Goal: Transaction & Acquisition: Purchase product/service

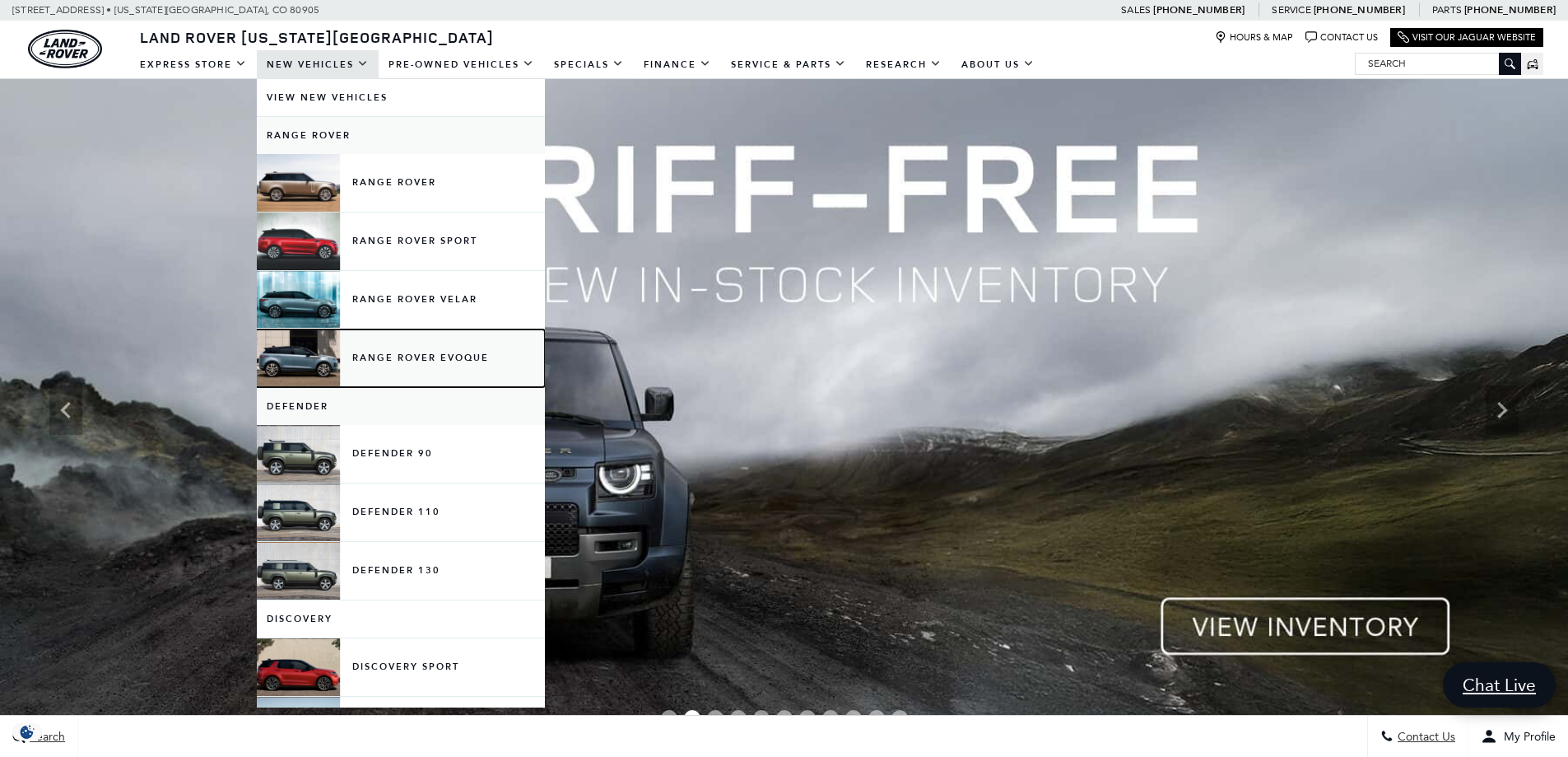
click at [427, 348] on link "Range Rover Evoque" at bounding box center [401, 357] width 288 height 57
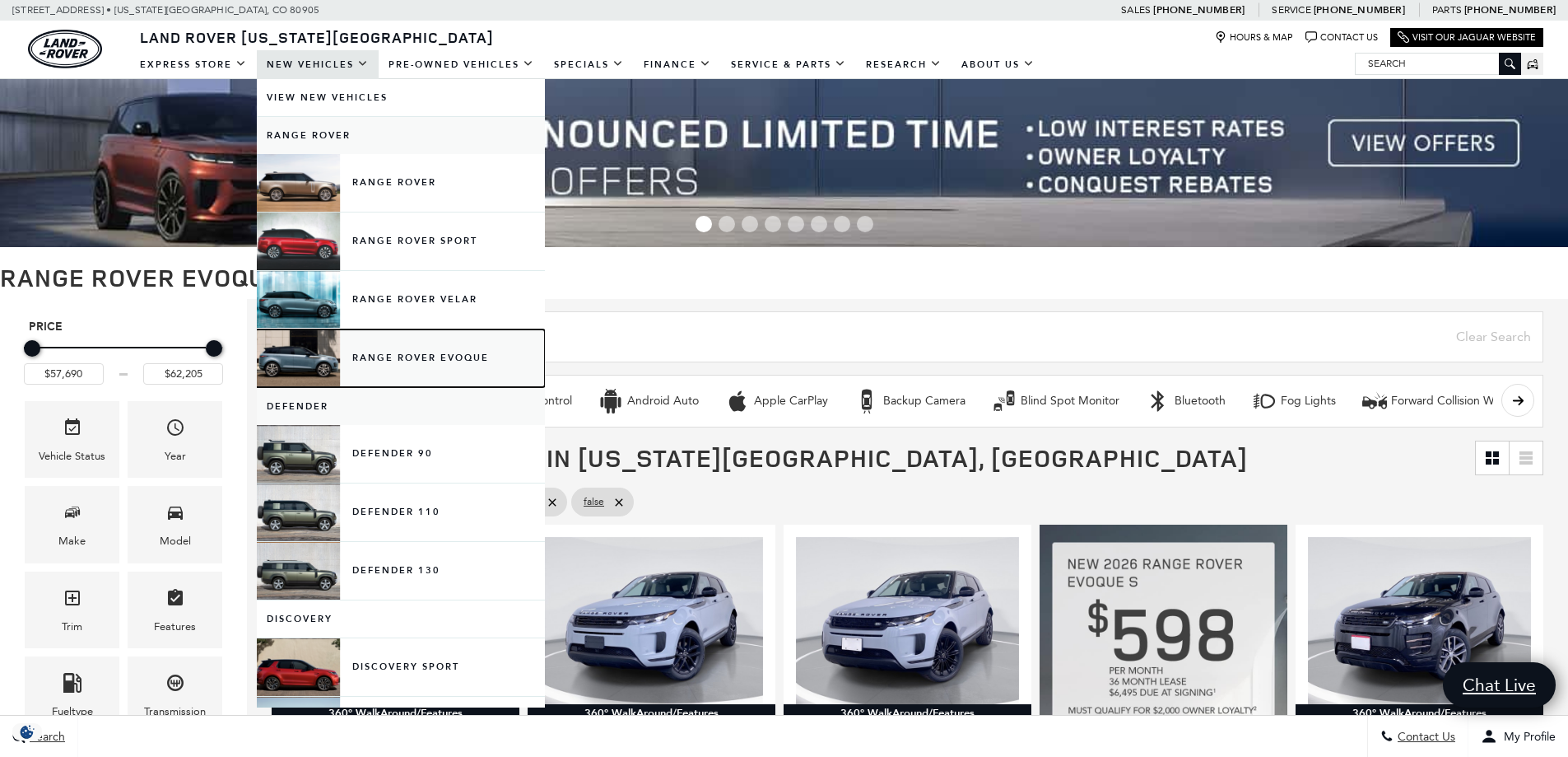
click at [432, 362] on link "Range Rover Evoque" at bounding box center [401, 357] width 288 height 57
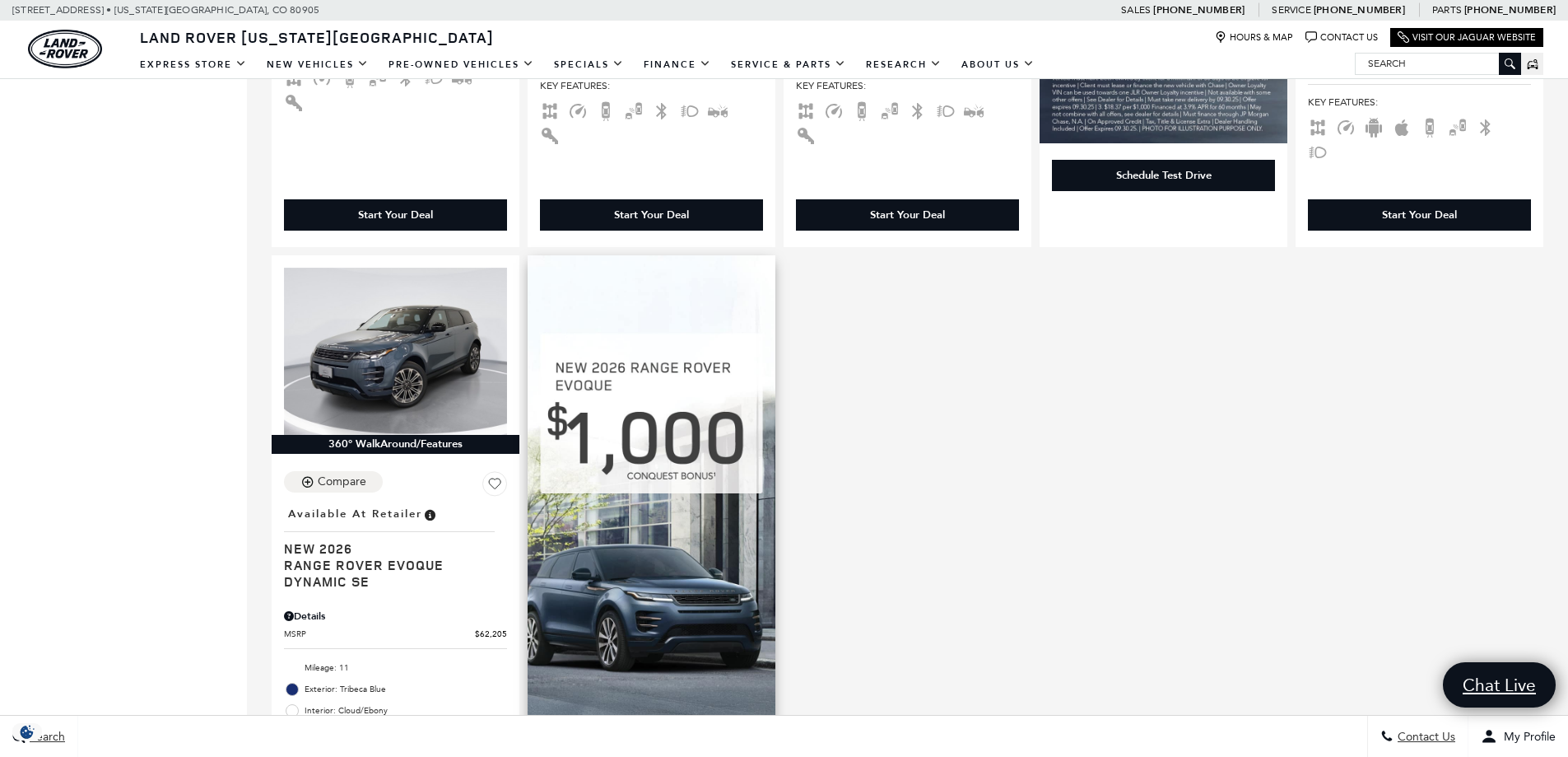
scroll to position [988, 0]
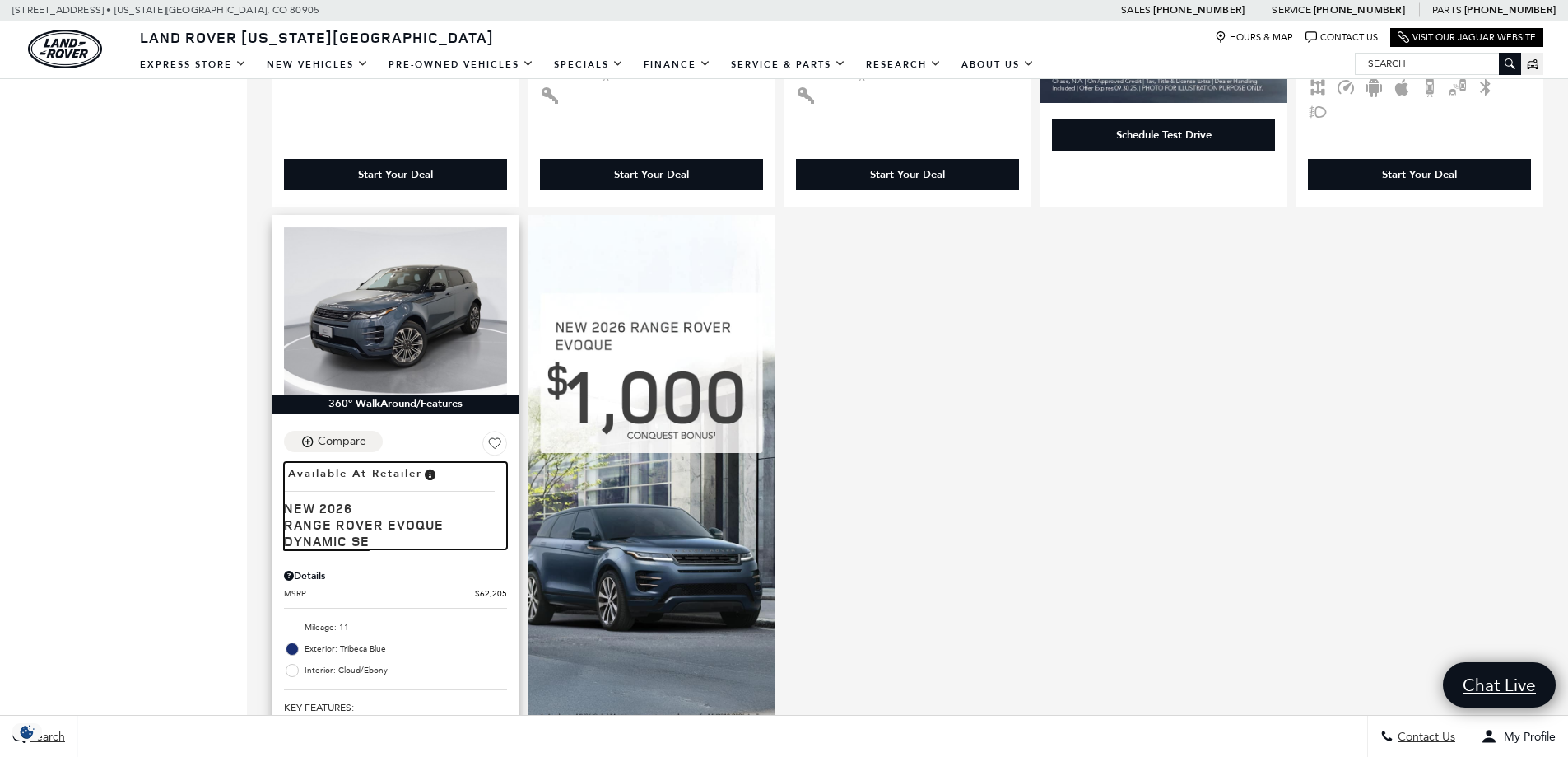
click at [384, 516] on span "Range Rover Evoque Dynamic SE" at bounding box center [389, 532] width 210 height 33
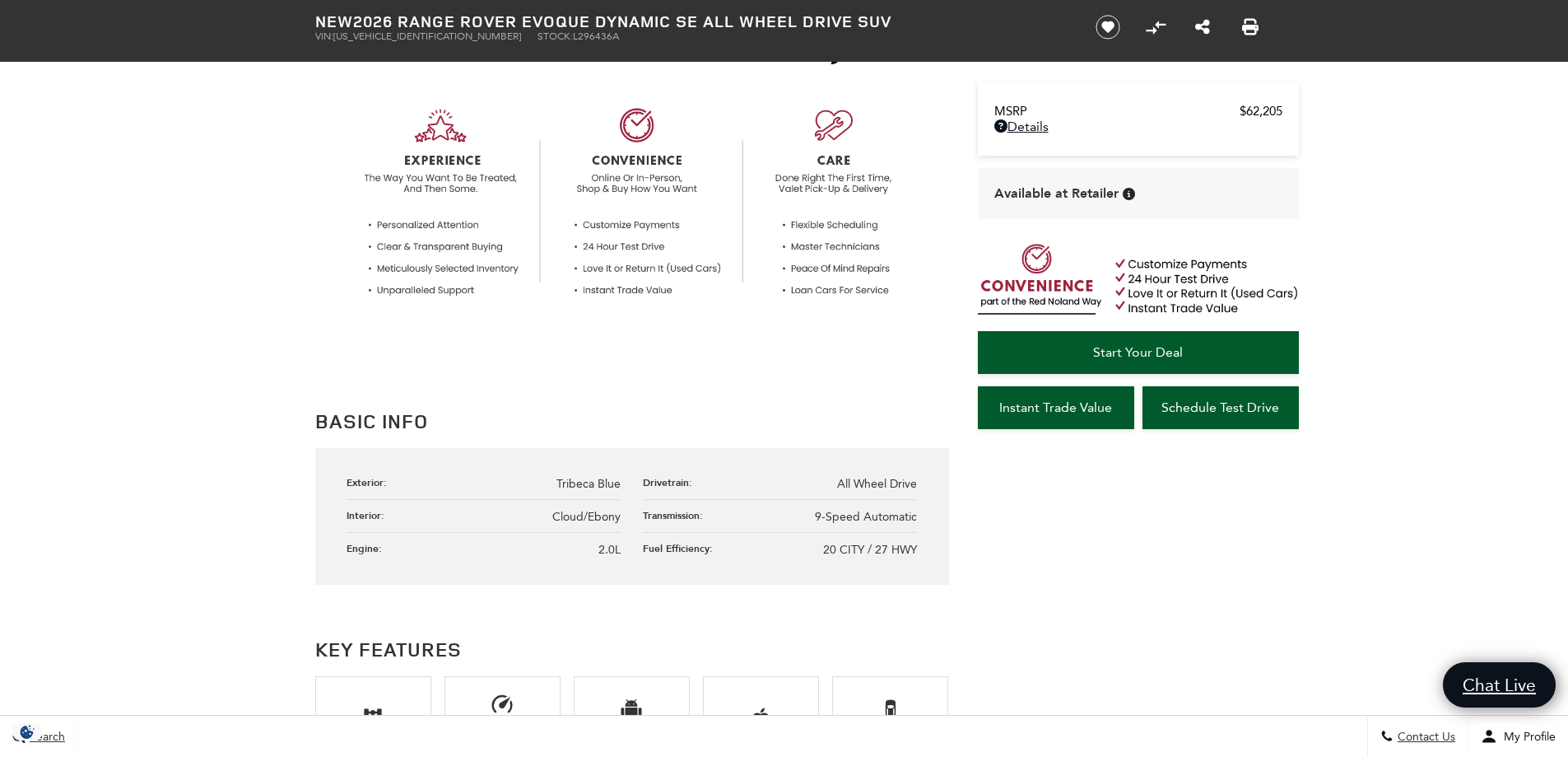
scroll to position [412, 0]
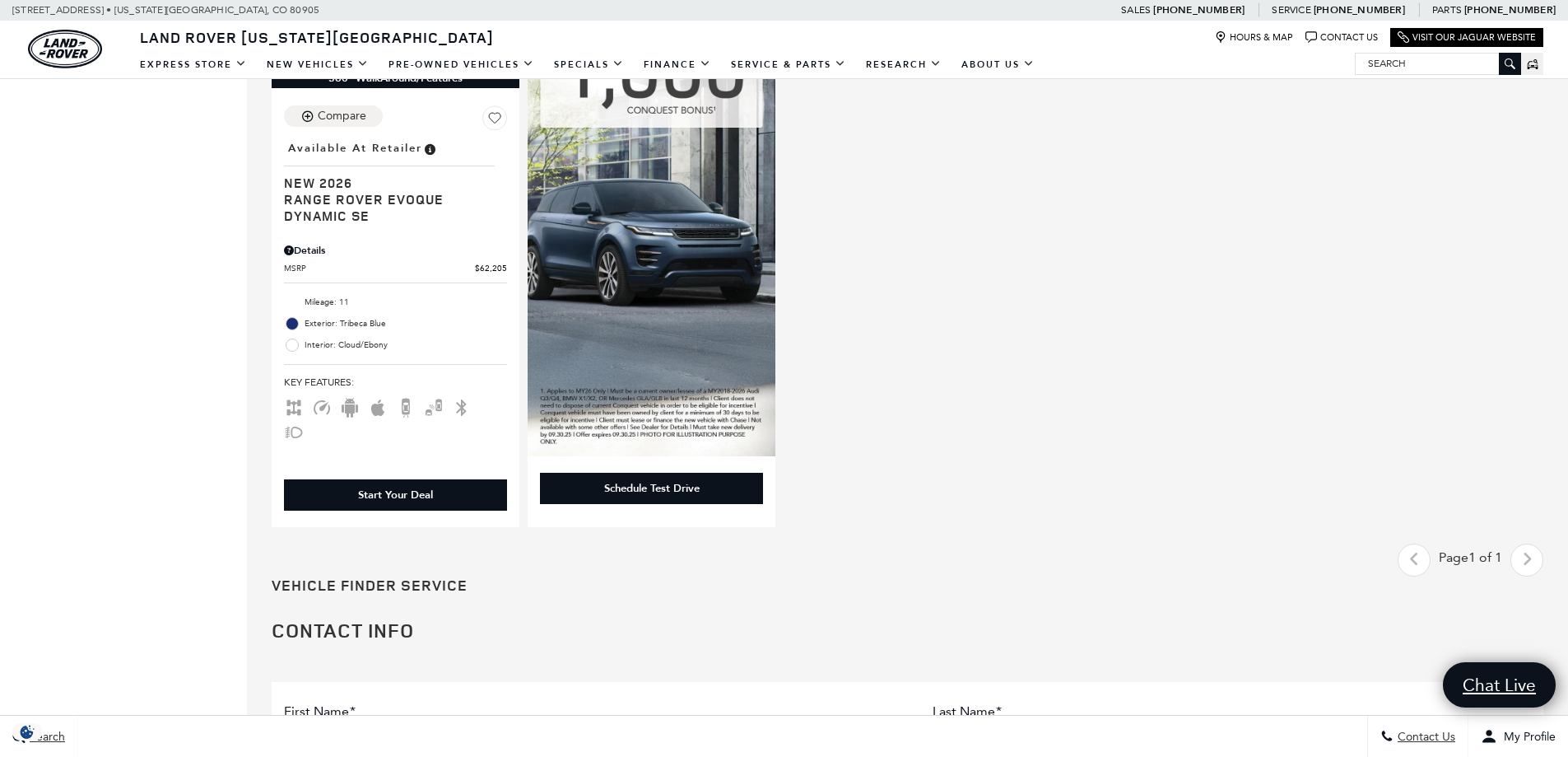
scroll to position [1318, 0]
